Goal: Information Seeking & Learning: Learn about a topic

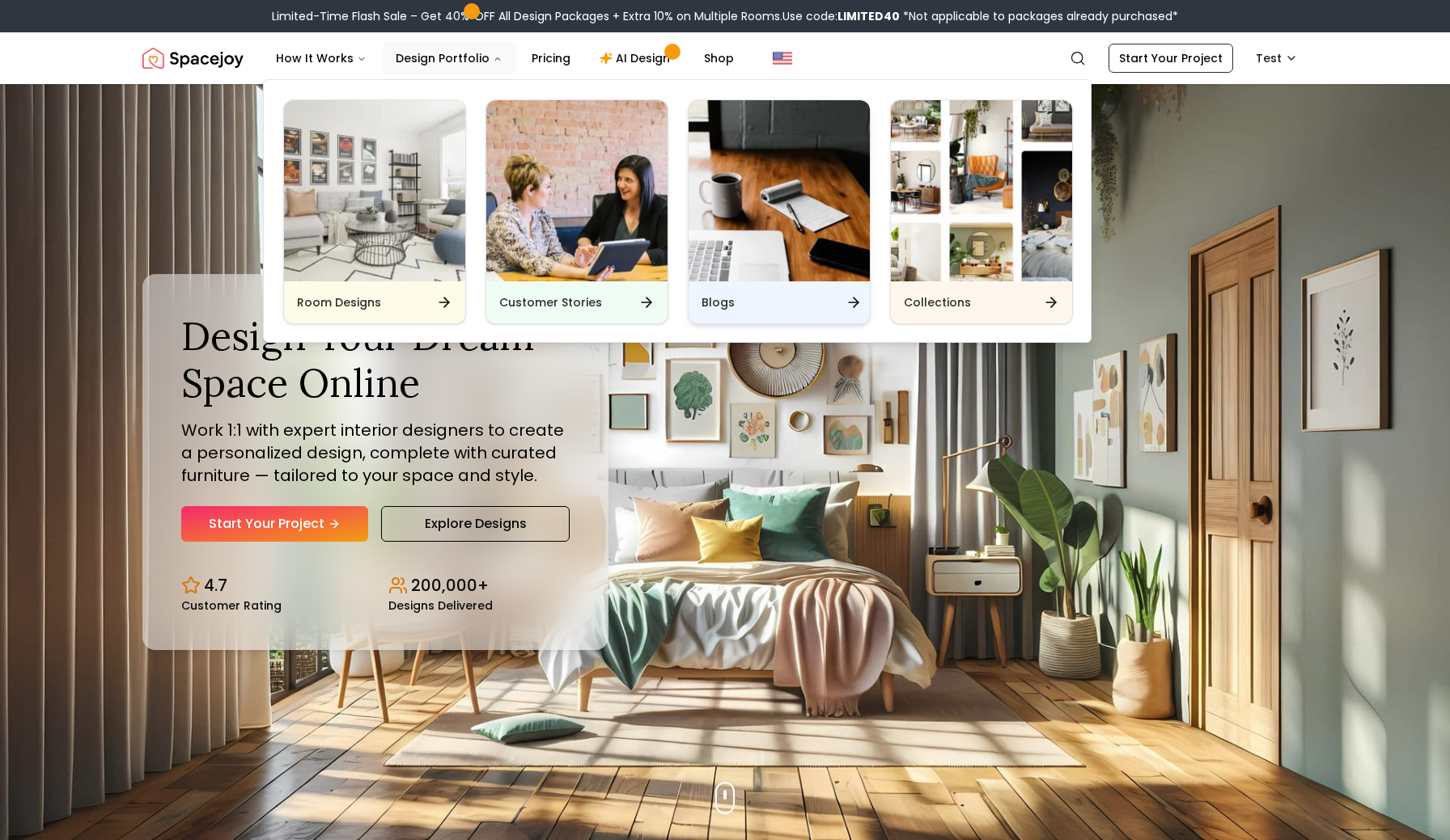
click at [775, 252] on img "Main" at bounding box center [779, 191] width 181 height 181
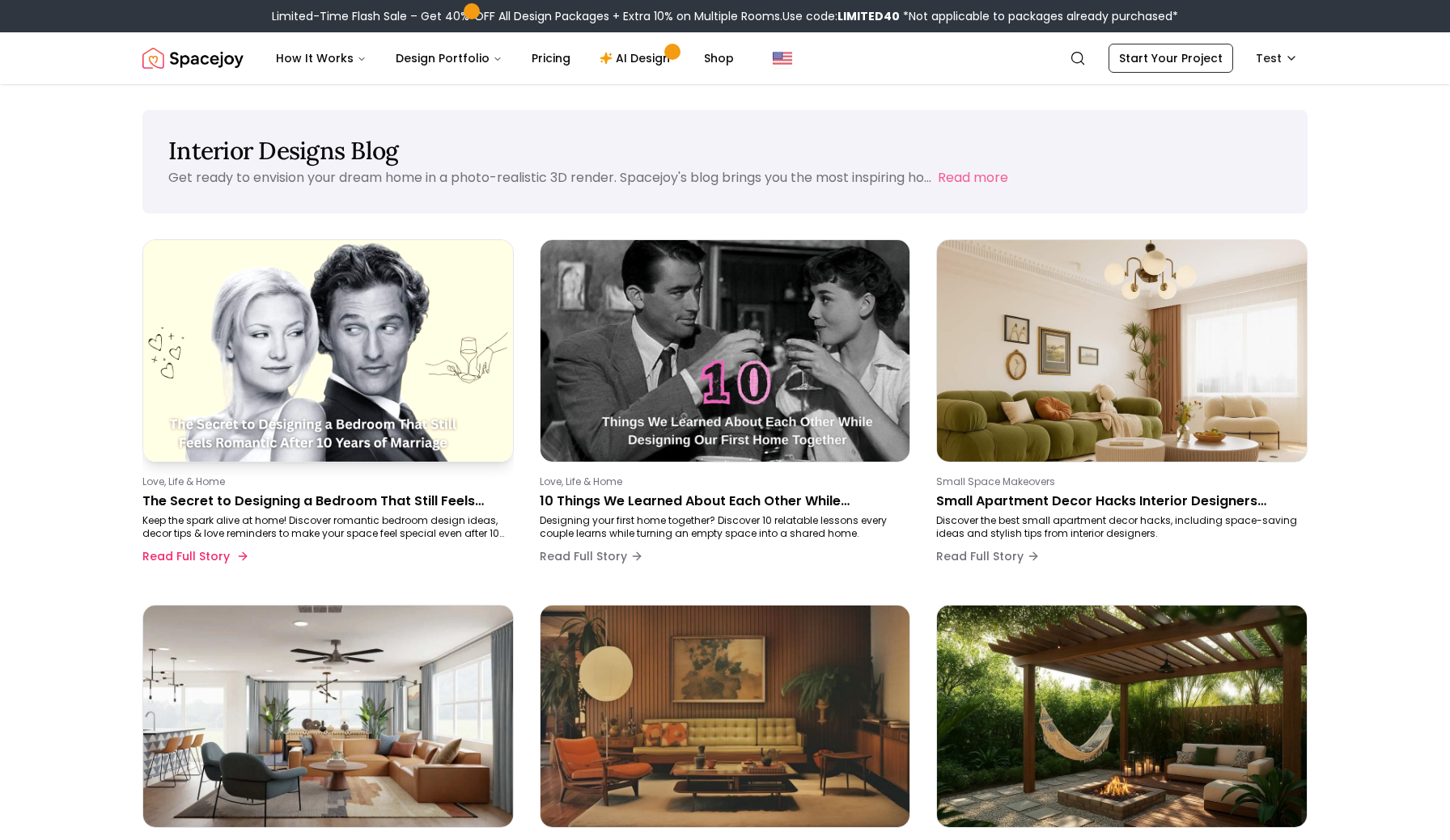
click at [235, 505] on p "The Secret to Designing a Bedroom That Still Feels Romantic After 10 Years of M…" at bounding box center [324, 501] width 365 height 19
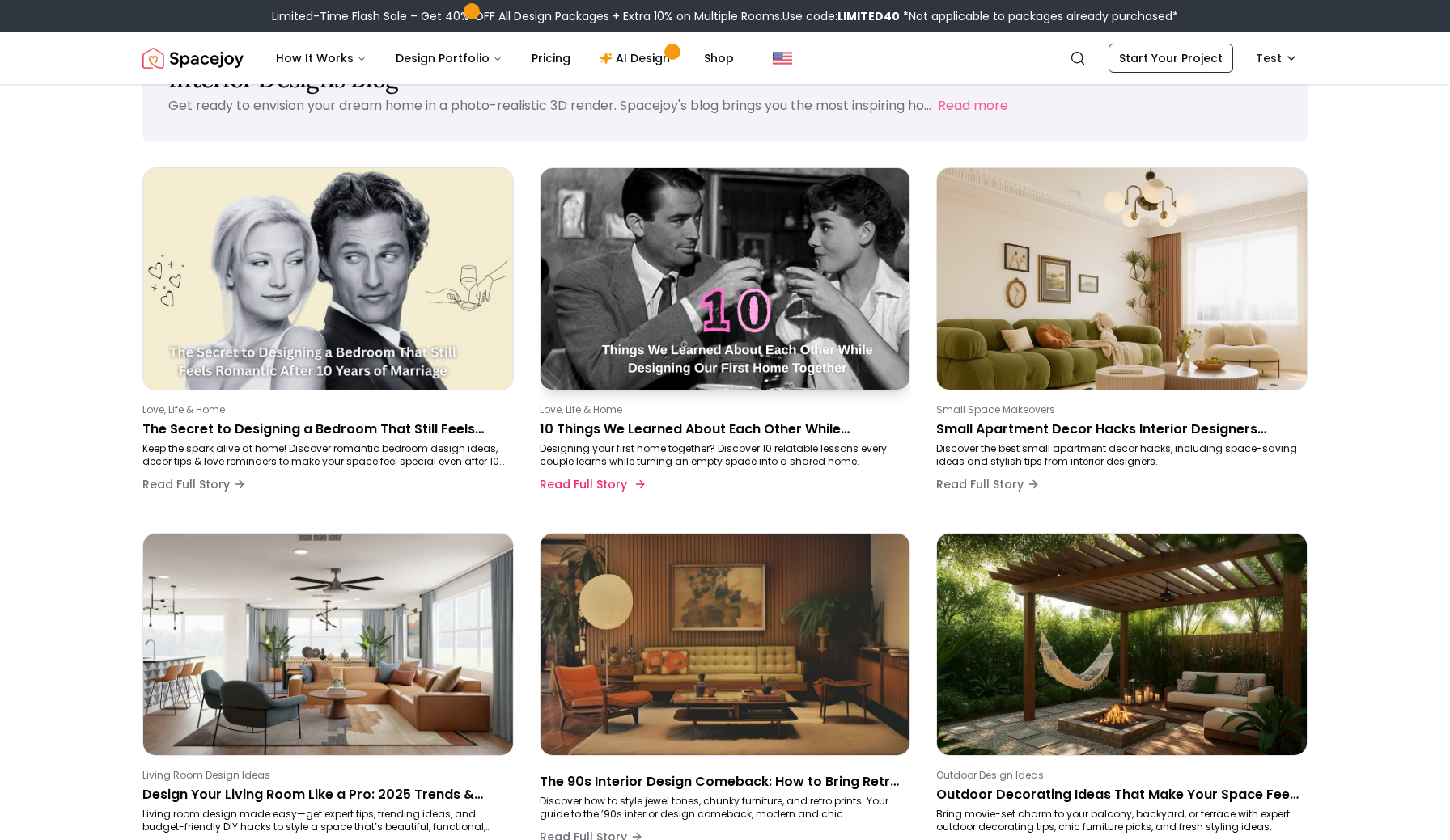
scroll to position [71, 0]
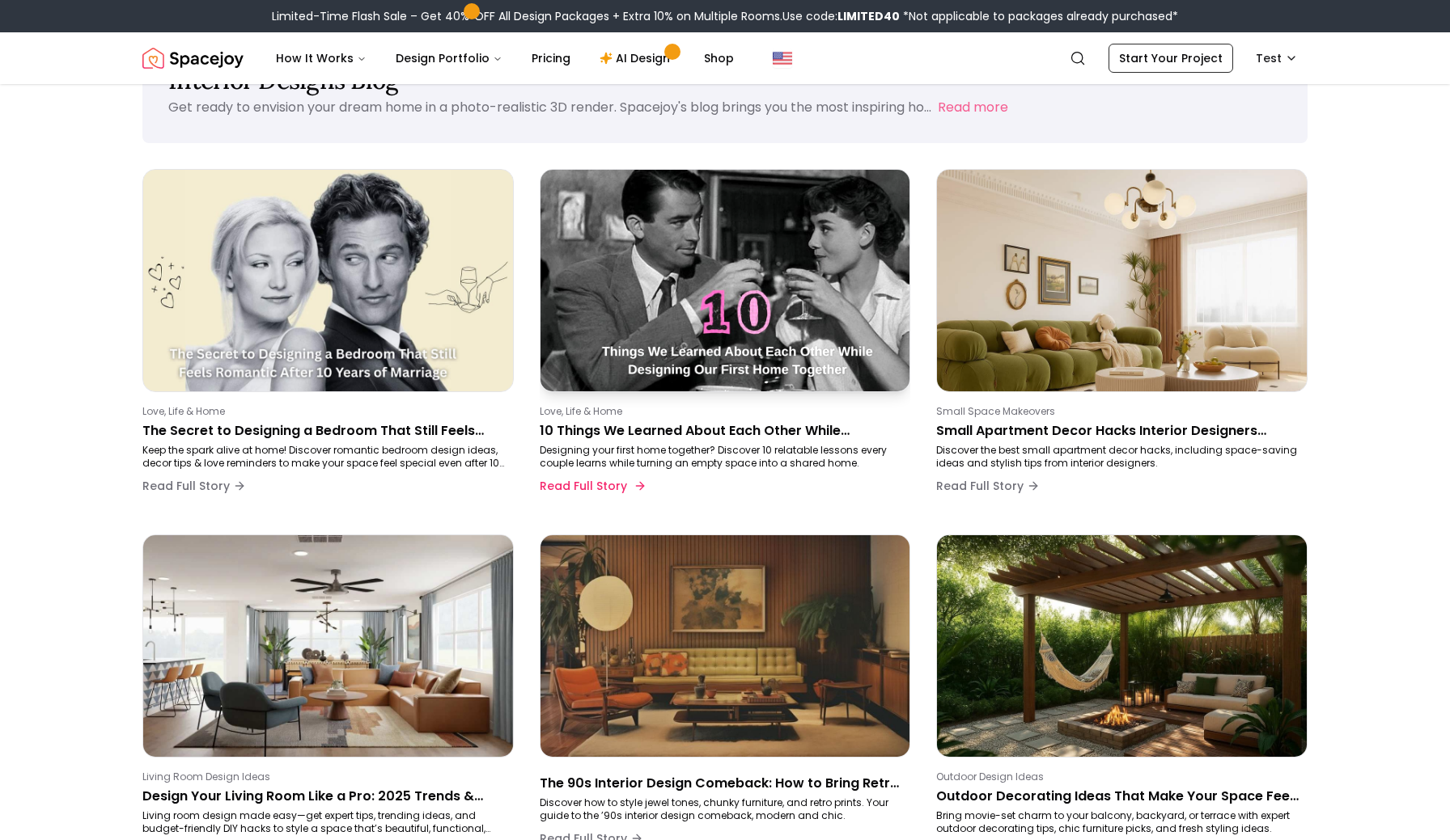
click at [656, 430] on p "10 Things We Learned About Each Other While Designing Our First Home Together" at bounding box center [722, 430] width 365 height 19
